Goal: Navigation & Orientation: Find specific page/section

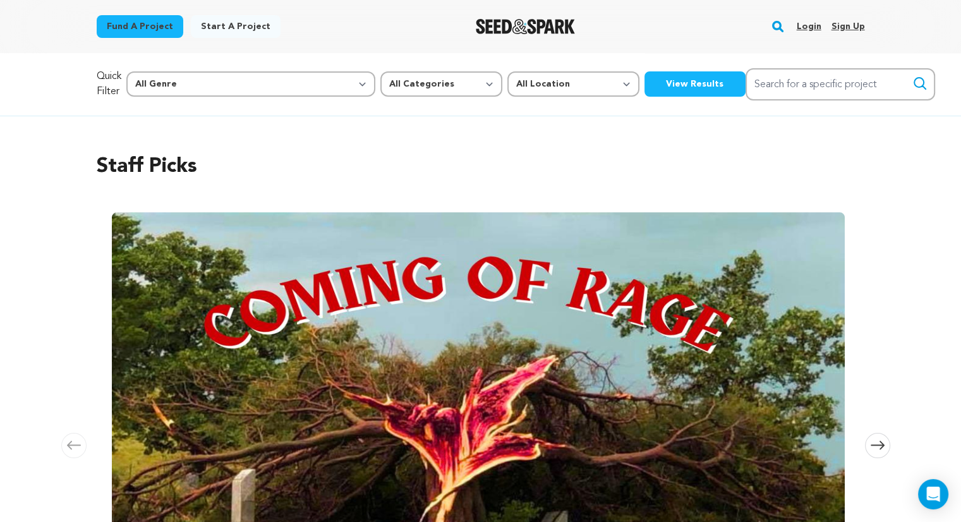
click at [814, 22] on link "Login" at bounding box center [808, 26] width 25 height 20
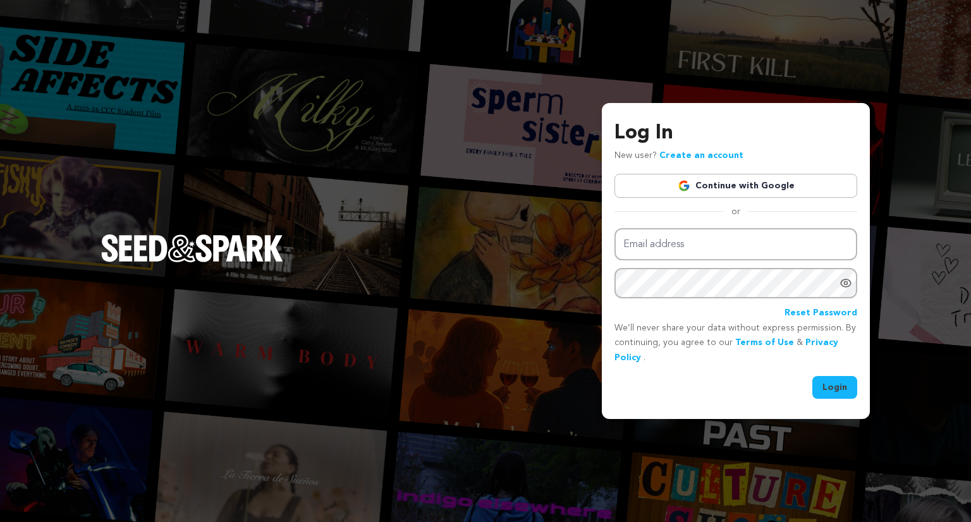
click at [735, 186] on link "Continue with Google" at bounding box center [735, 186] width 243 height 24
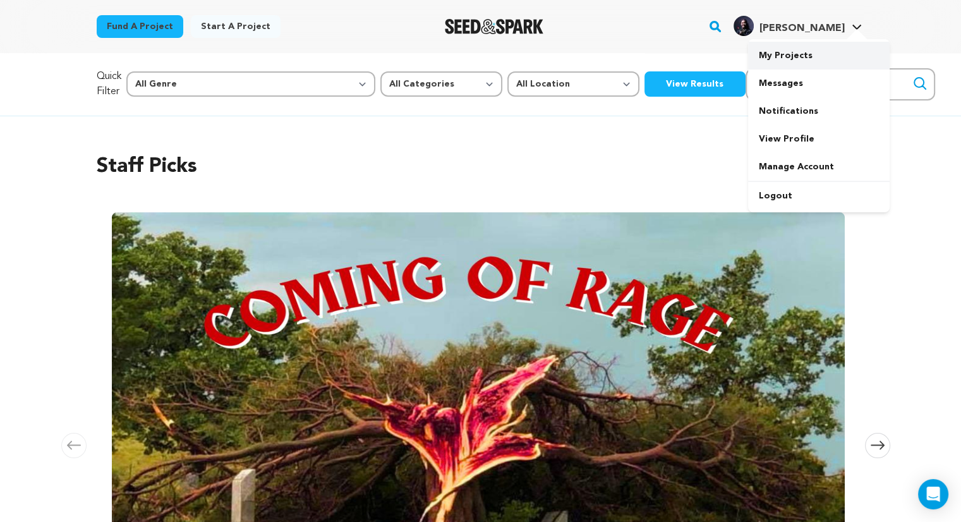
click at [805, 56] on link "My Projects" at bounding box center [819, 56] width 142 height 28
